Goal: Information Seeking & Learning: Learn about a topic

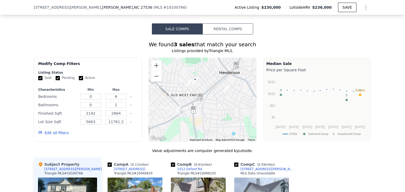
scroll to position [432, 0]
click at [115, 108] on input "2" at bounding box center [115, 105] width 21 height 6
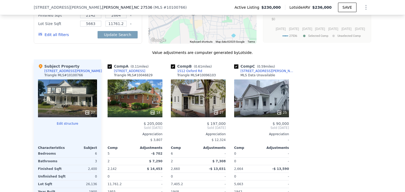
scroll to position [531, 0]
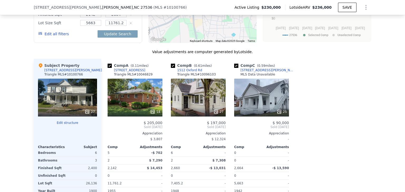
type input "3"
click at [124, 129] on span "Sold [DATE]" at bounding box center [134, 127] width 55 height 4
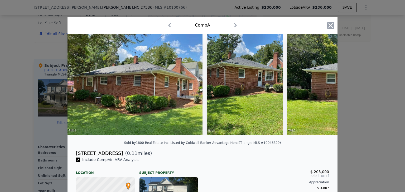
click at [330, 24] on icon "button" at bounding box center [330, 25] width 4 height 4
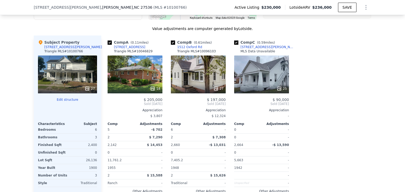
scroll to position [554, 0]
click at [204, 76] on div "27" at bounding box center [198, 74] width 55 height 38
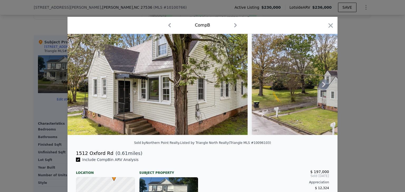
click at [322, 87] on icon at bounding box center [323, 84] width 3 height 5
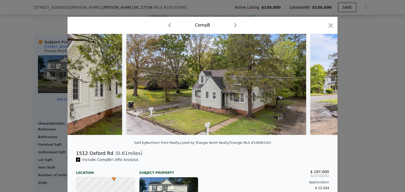
scroll to position [0, 126]
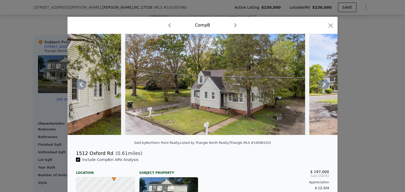
click at [322, 87] on icon at bounding box center [323, 84] width 3 height 5
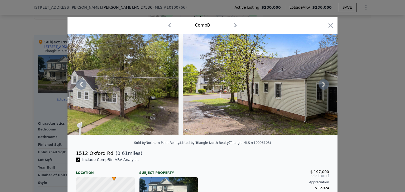
click at [322, 87] on icon at bounding box center [323, 84] width 3 height 5
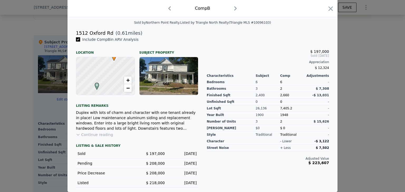
scroll to position [124, 0]
